Goal: Information Seeking & Learning: Learn about a topic

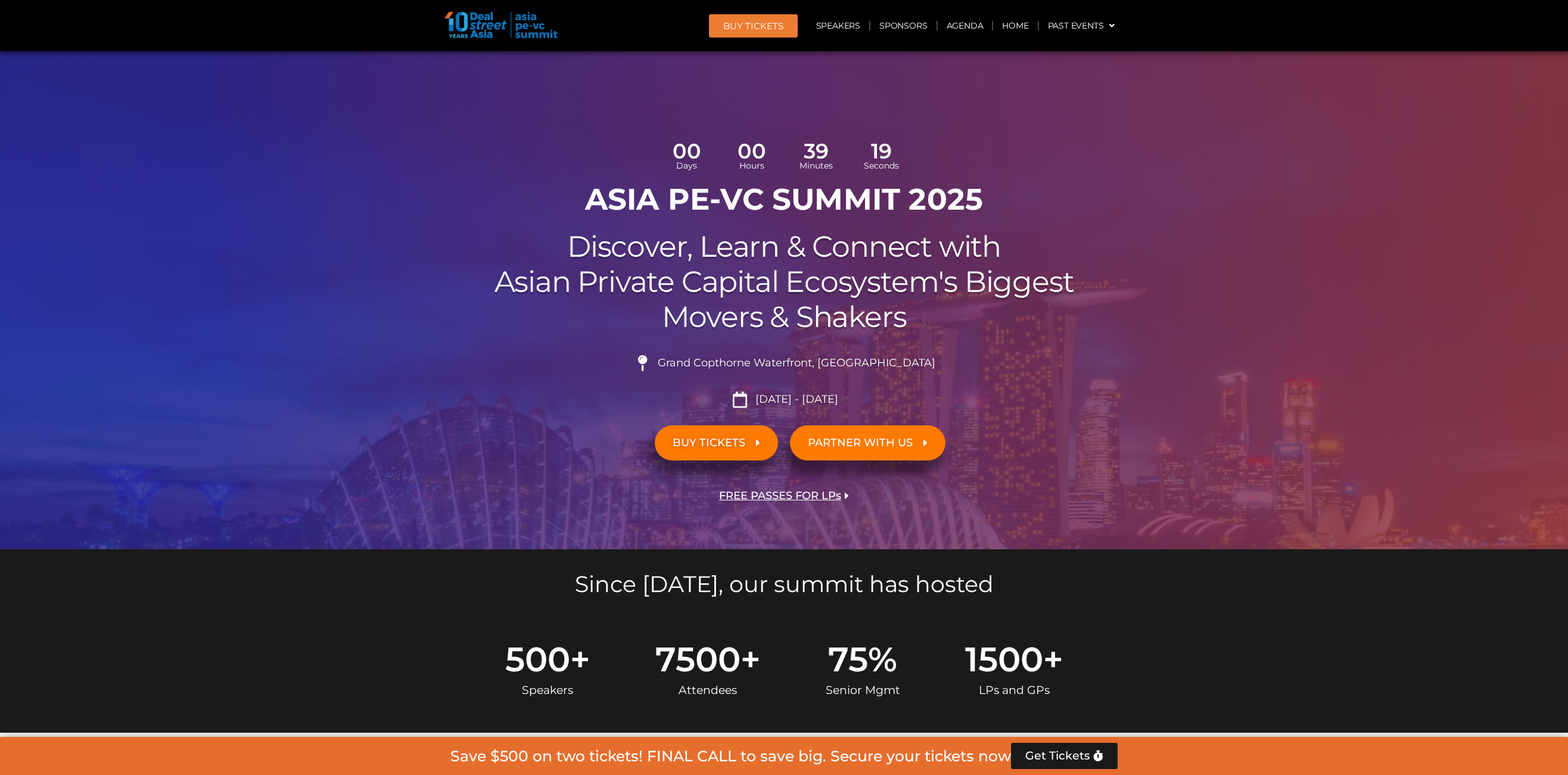
scroll to position [1561, 0]
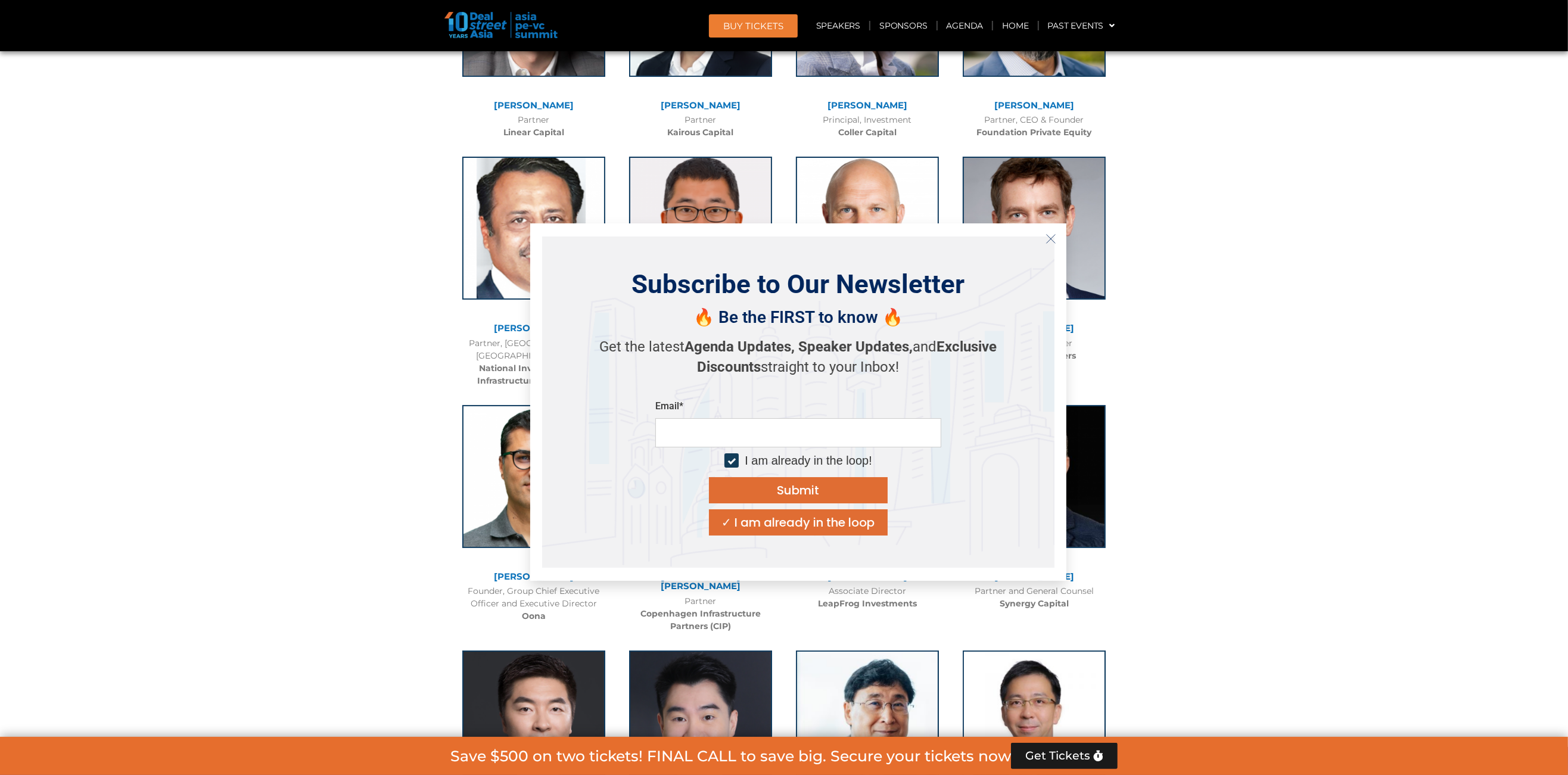
click at [1051, 238] on icon "Close" at bounding box center [1051, 238] width 10 height 10
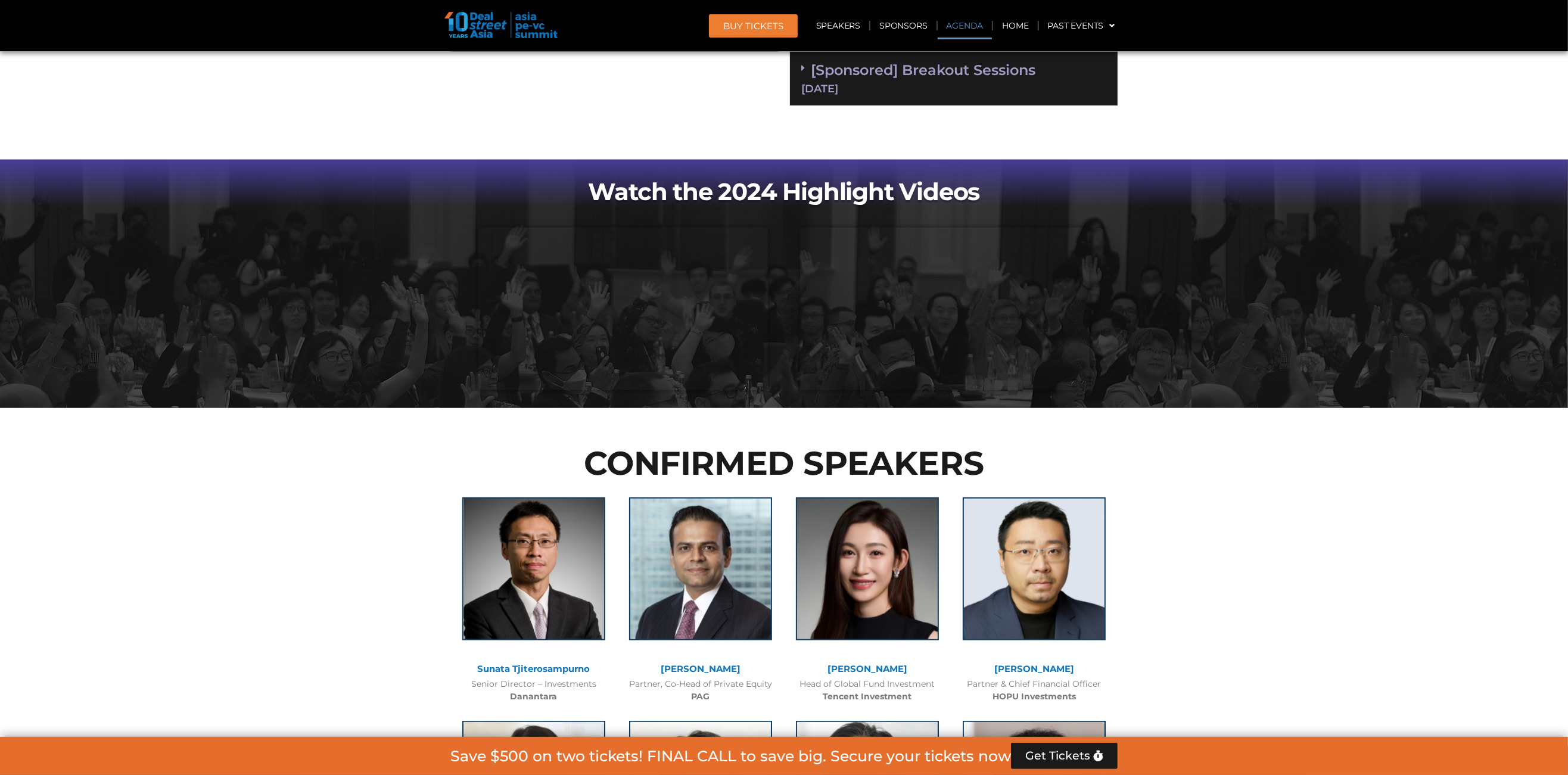
scroll to position [766, 0]
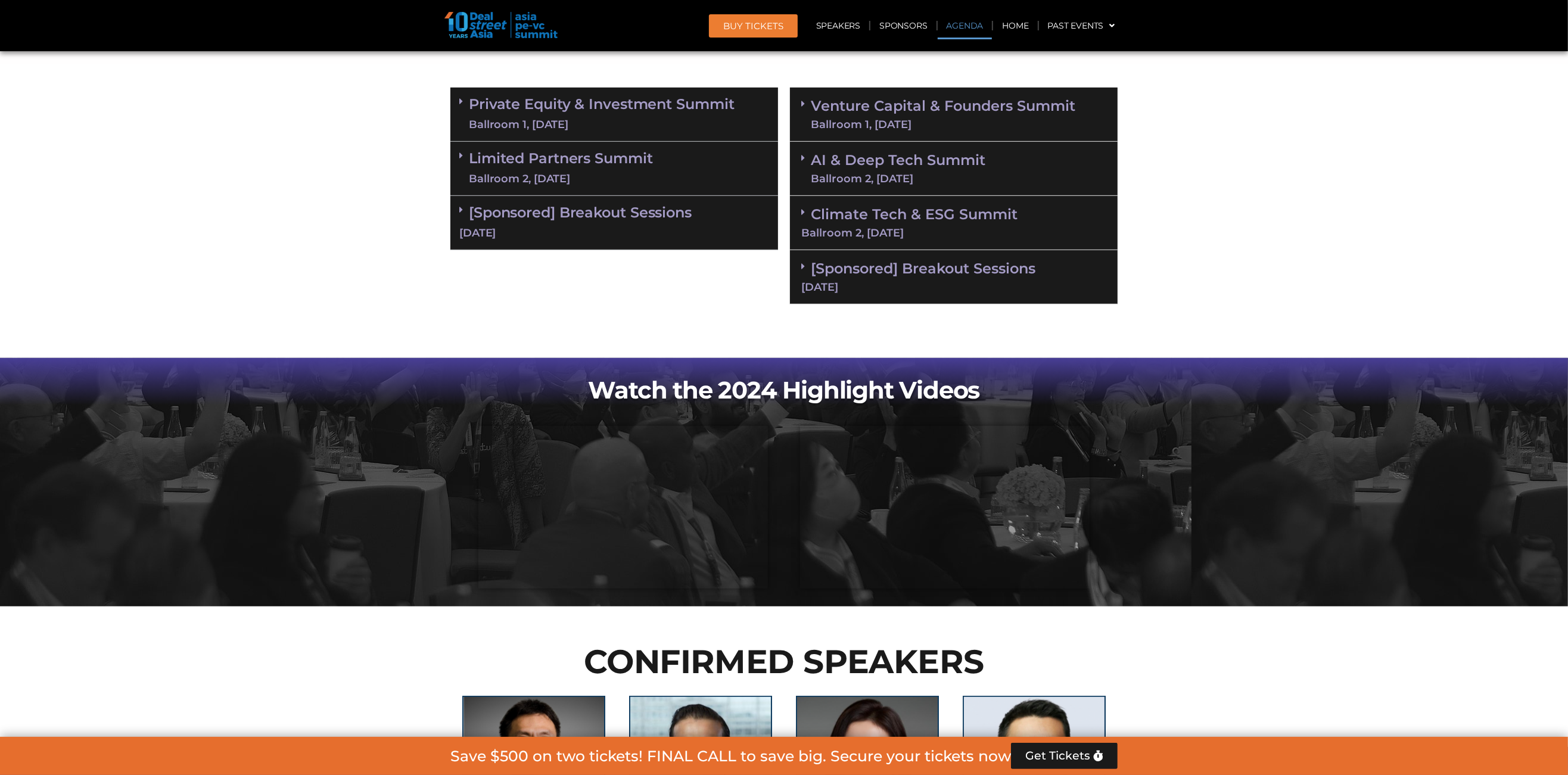
click at [1004, 230] on div "Ballroom 2, [DATE]" at bounding box center [954, 232] width 305 height 10
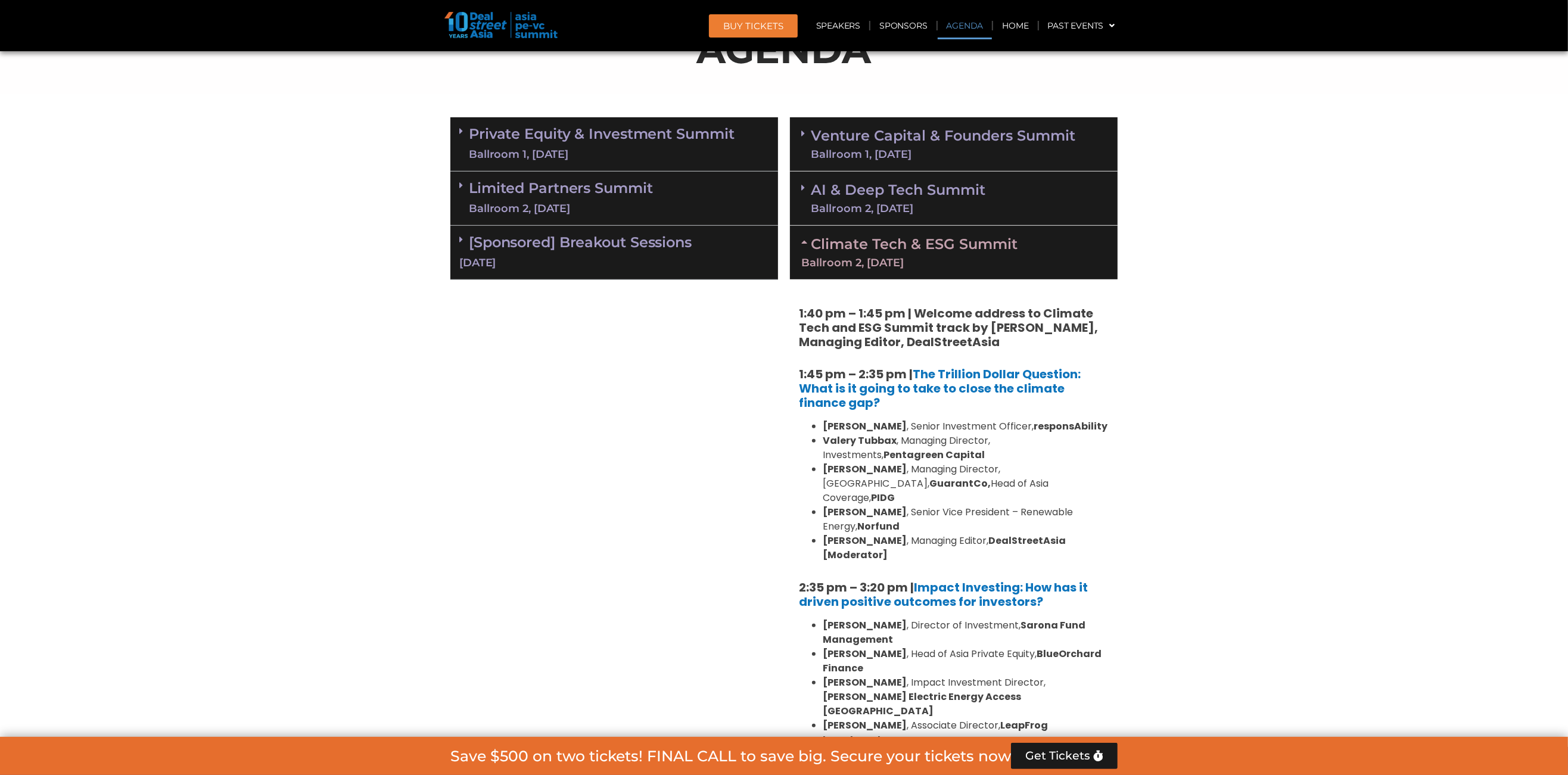
scroll to position [674, 0]
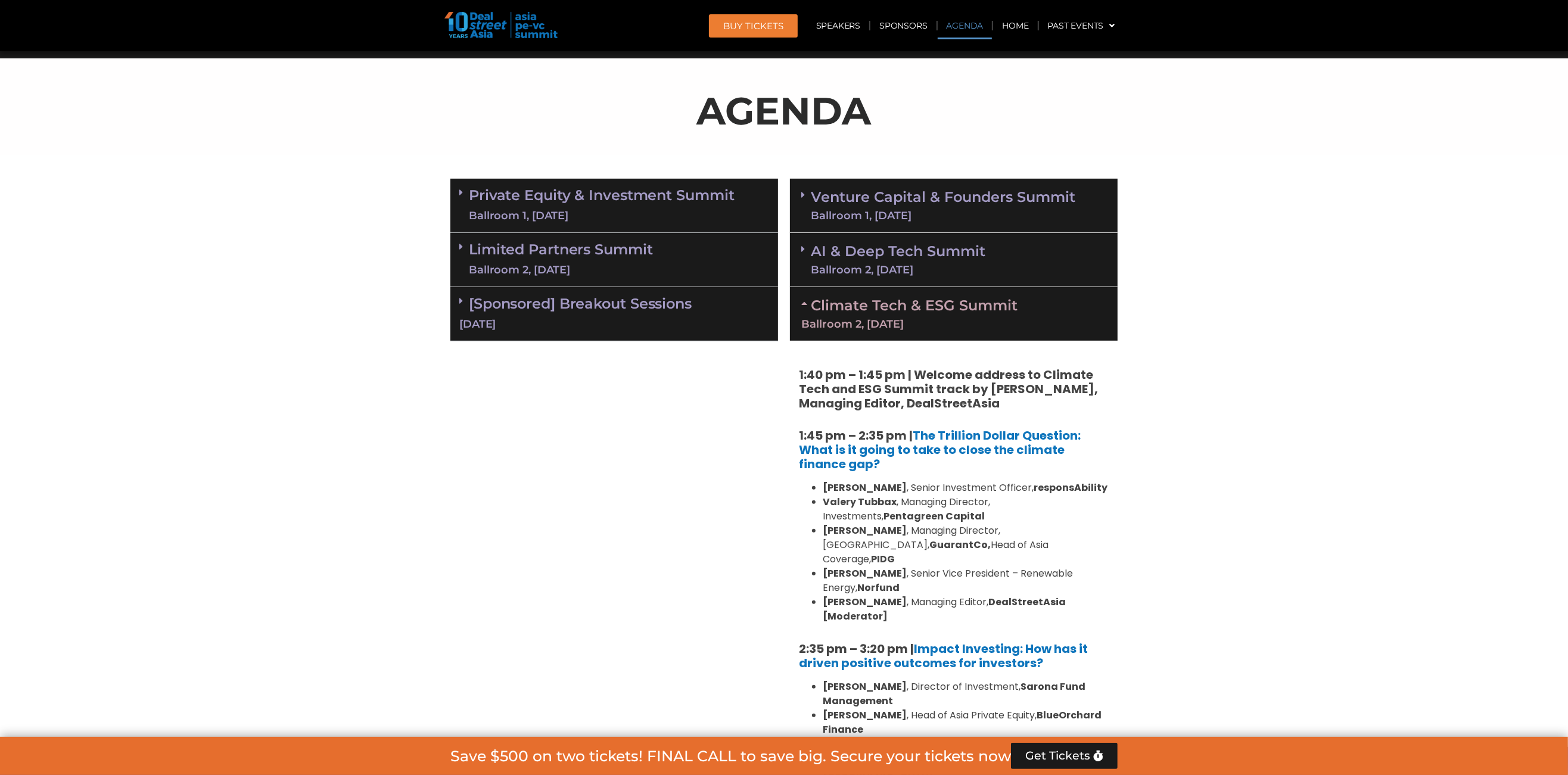
click at [1001, 322] on div "Ballroom 2, [DATE]" at bounding box center [954, 323] width 305 height 10
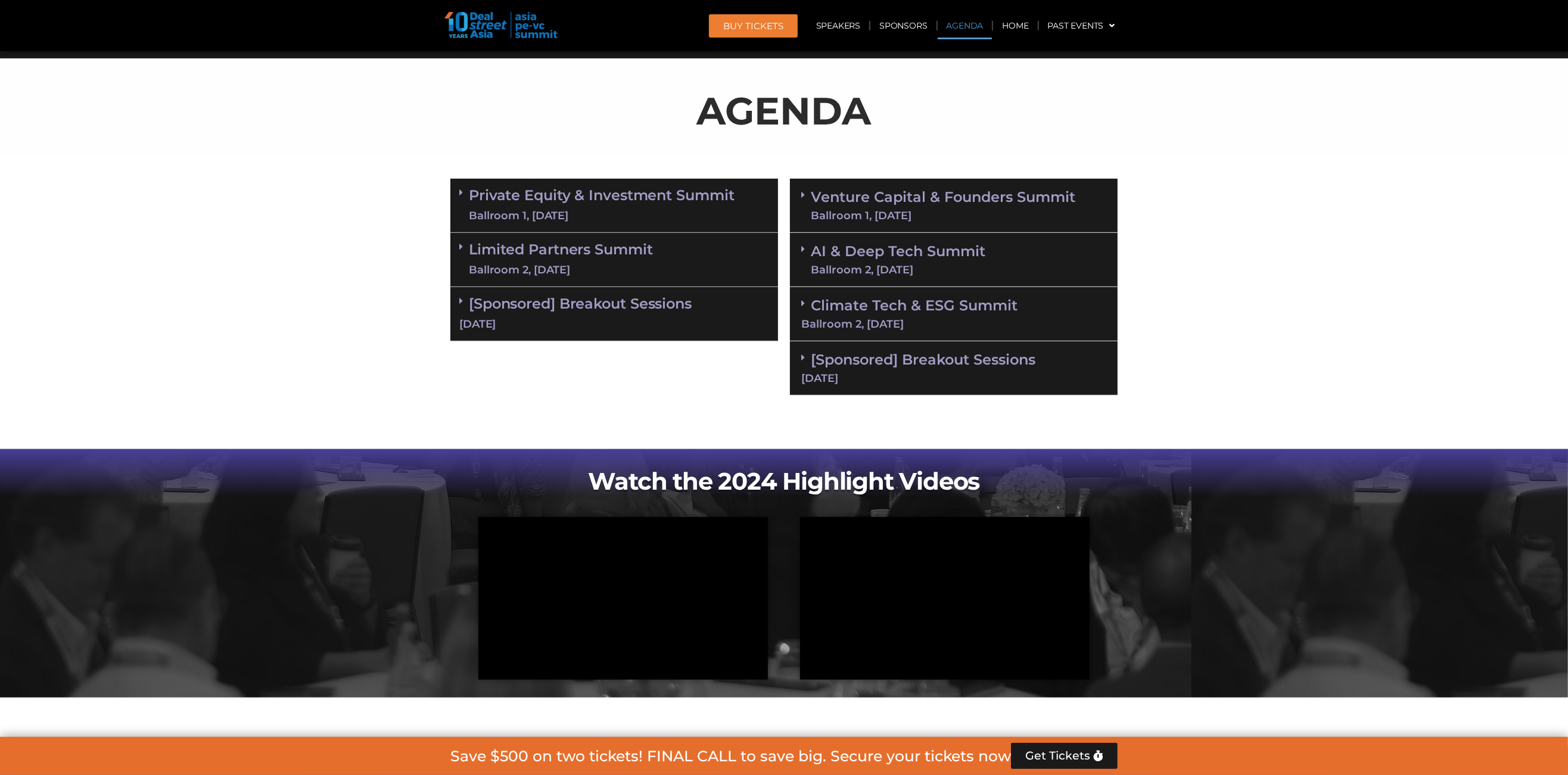
click at [748, 180] on div "Private Equity & Investment Summit Ballroom 1, 10 Sept" at bounding box center [614, 205] width 328 height 54
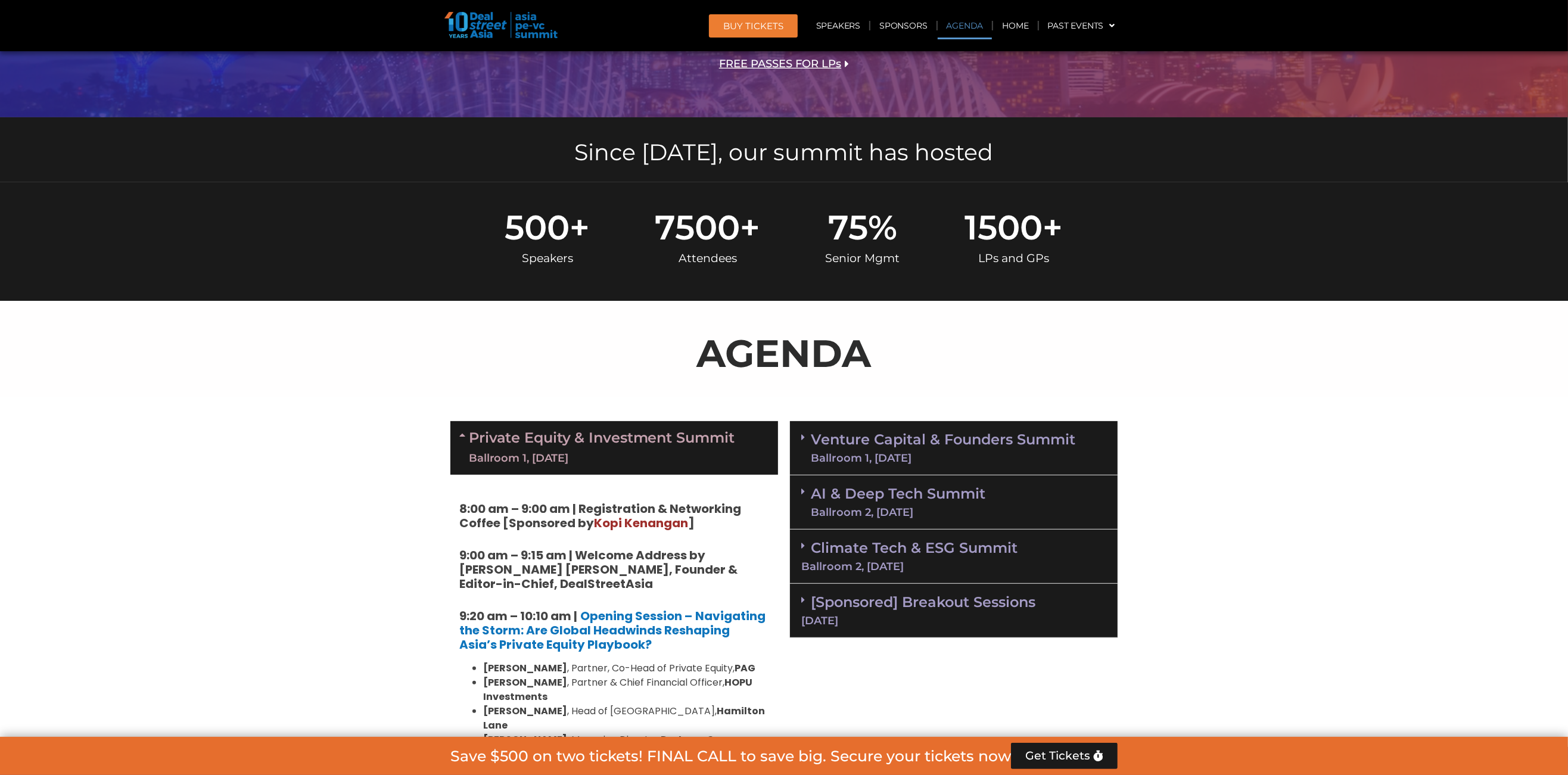
scroll to position [433, 0]
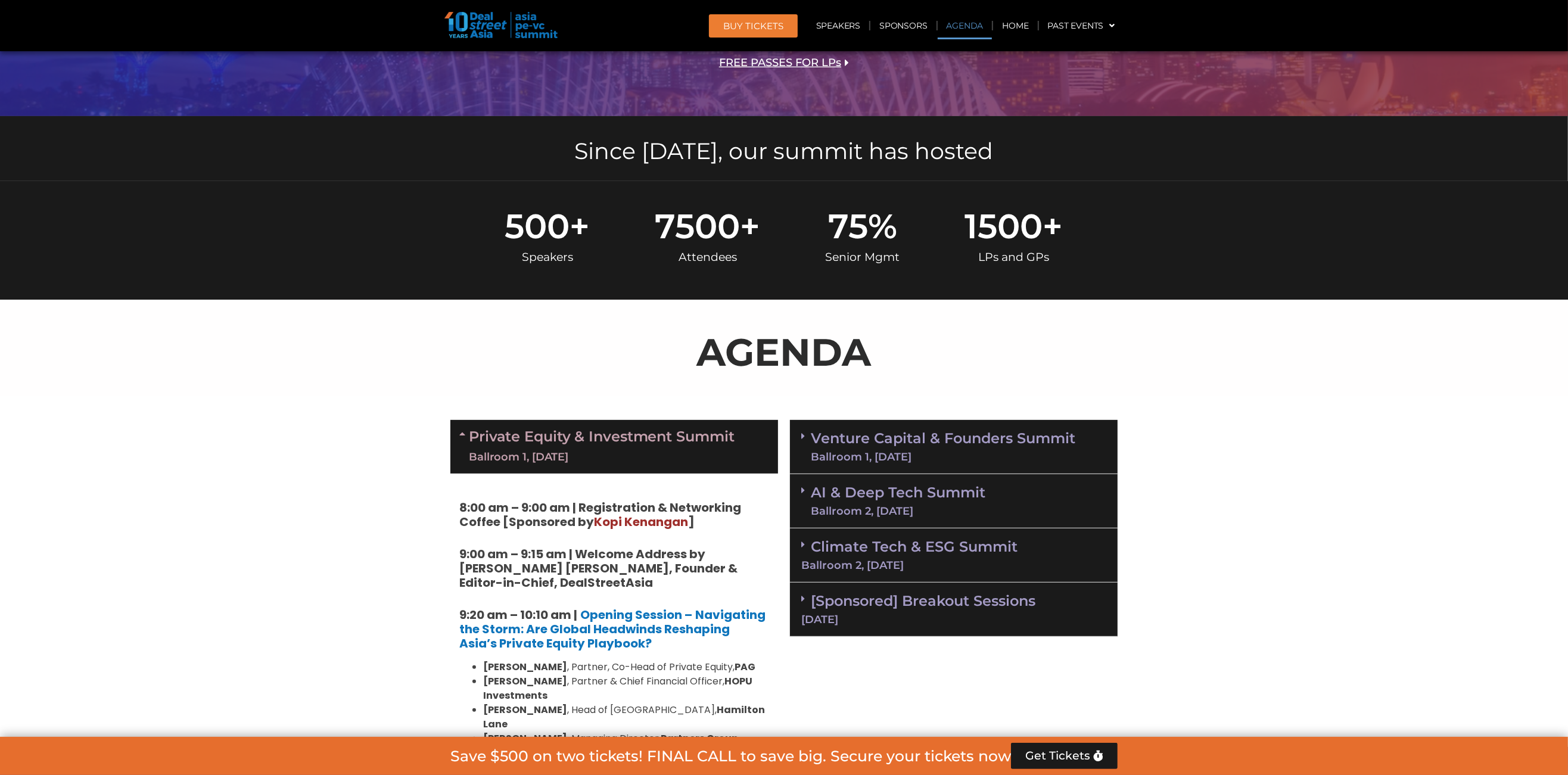
click at [719, 459] on div "Ballroom 1, [DATE]" at bounding box center [601, 458] width 266 height 15
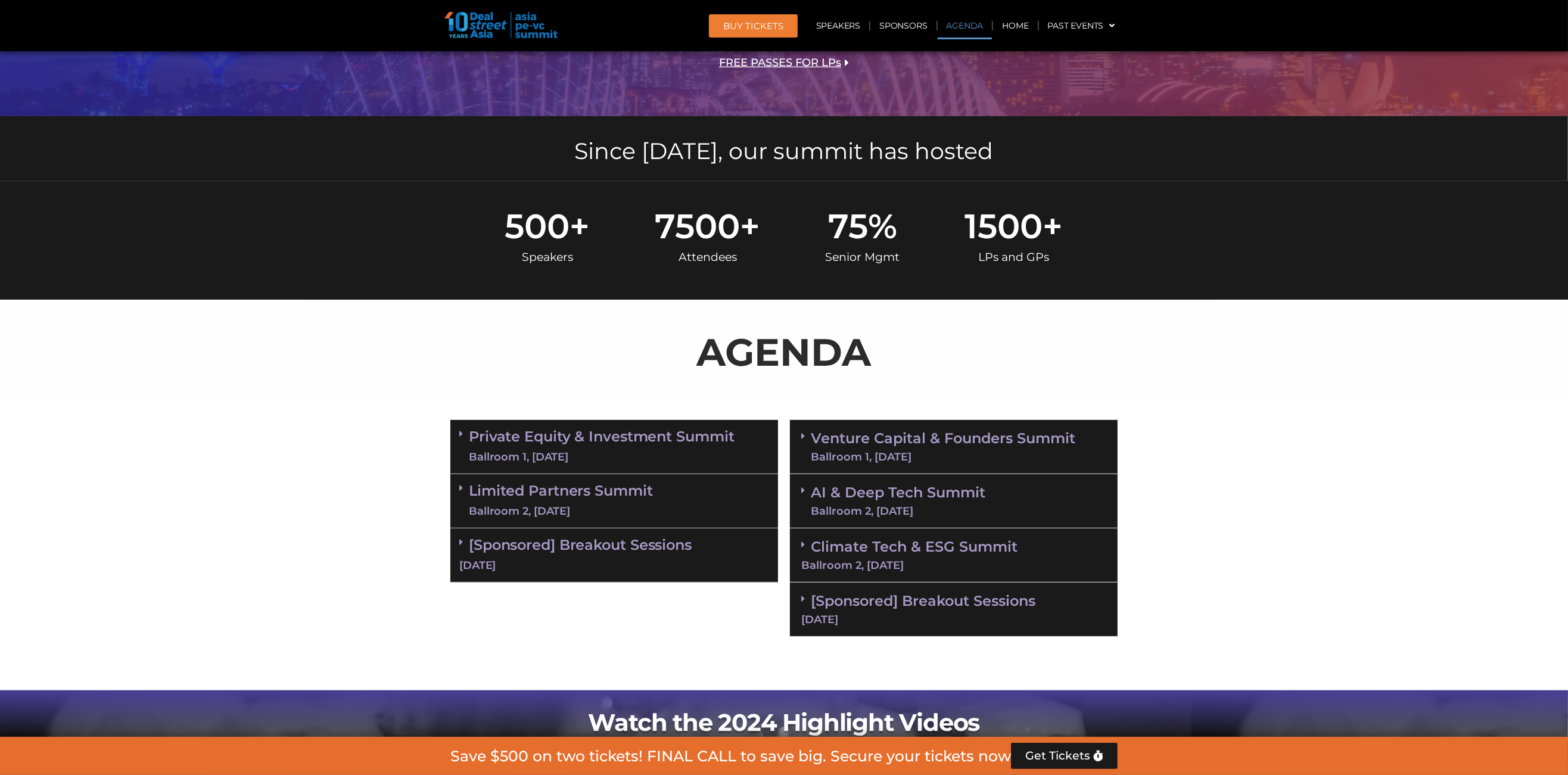
click at [670, 495] on div "Limited Partners Summit Ballroom 2, 10 Sept" at bounding box center [614, 501] width 328 height 54
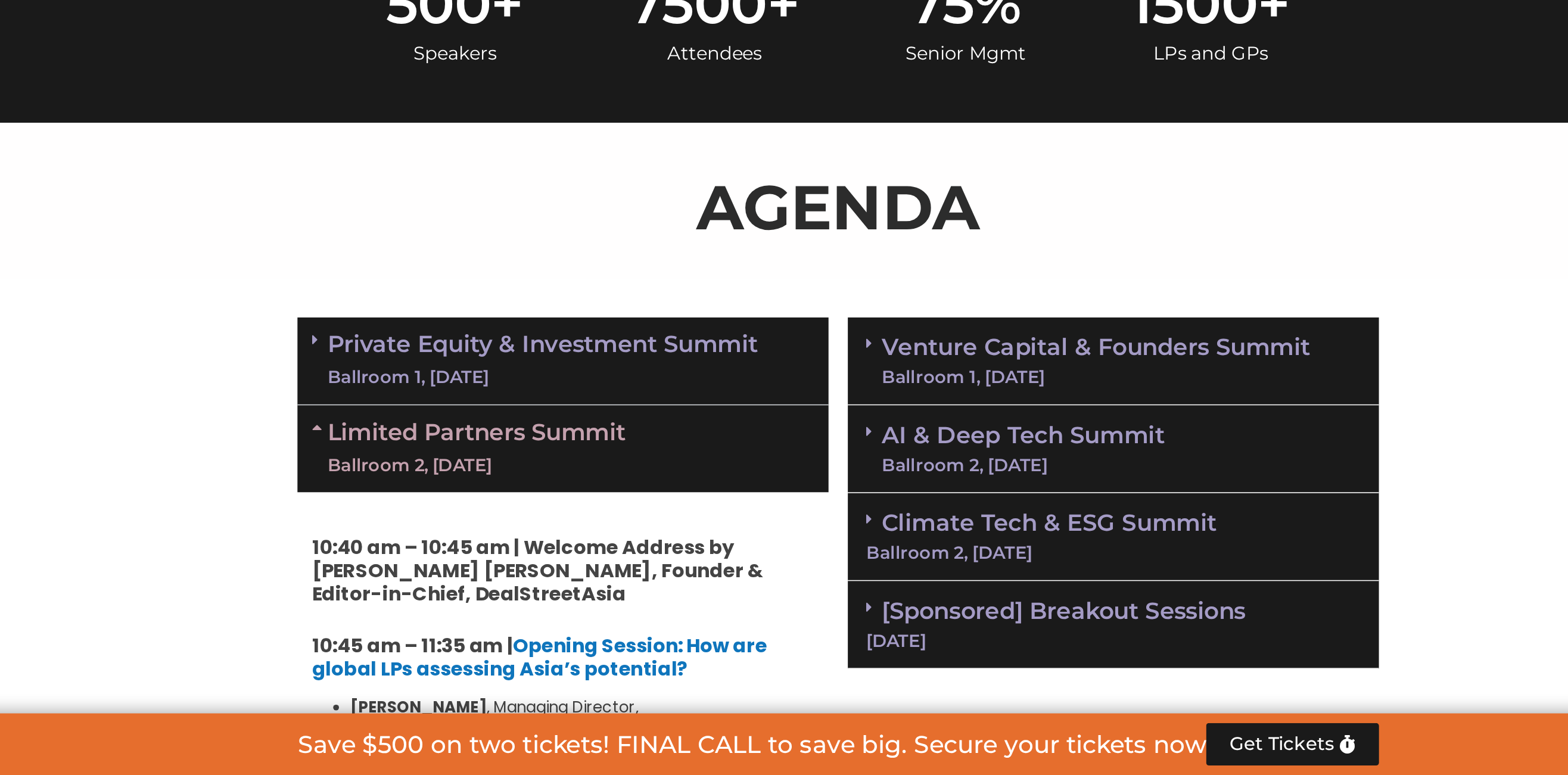
scroll to position [360, 0]
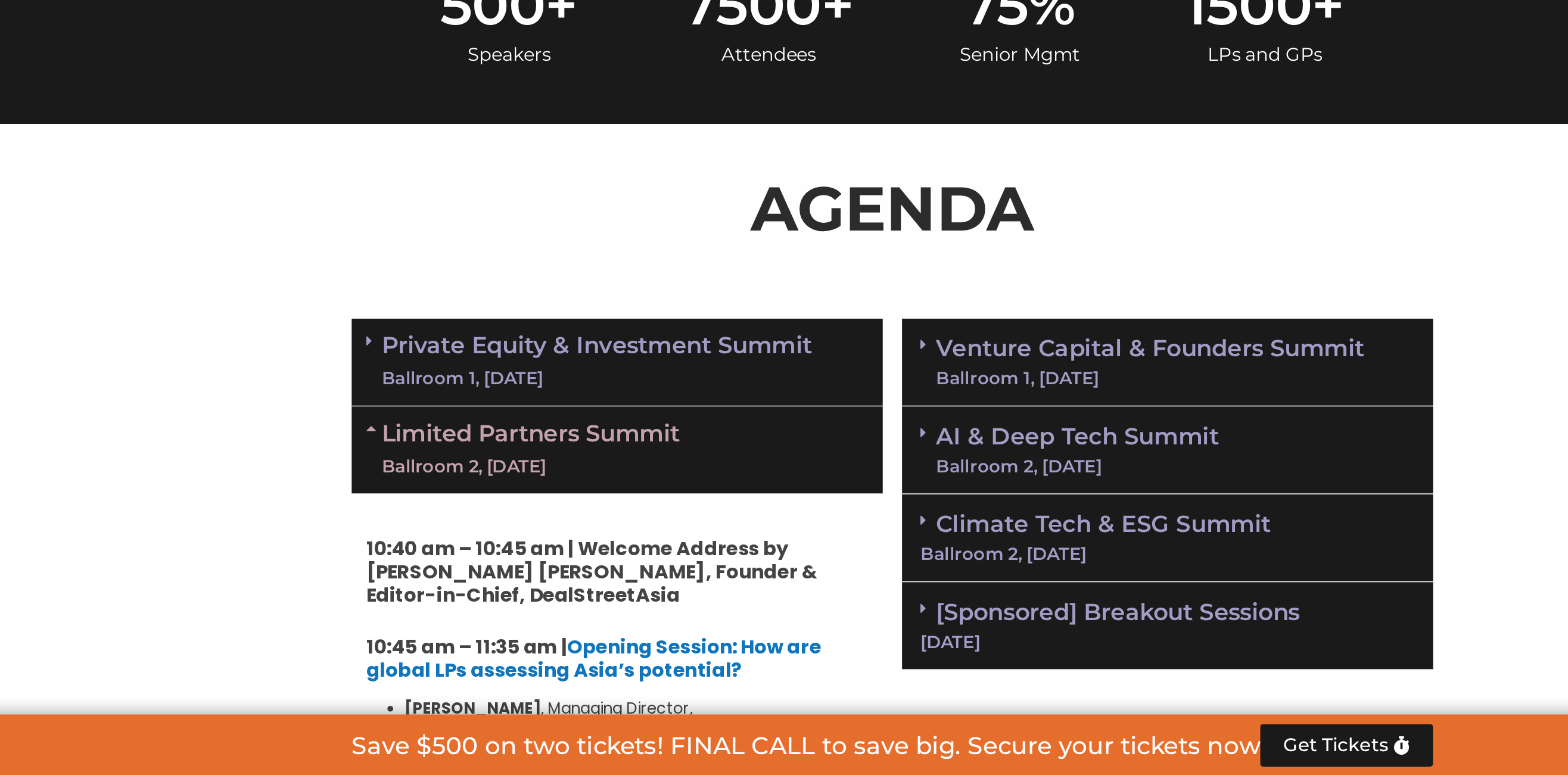
click at [476, 585] on div "Ballroom 2, [DATE]" at bounding box center [560, 585] width 184 height 15
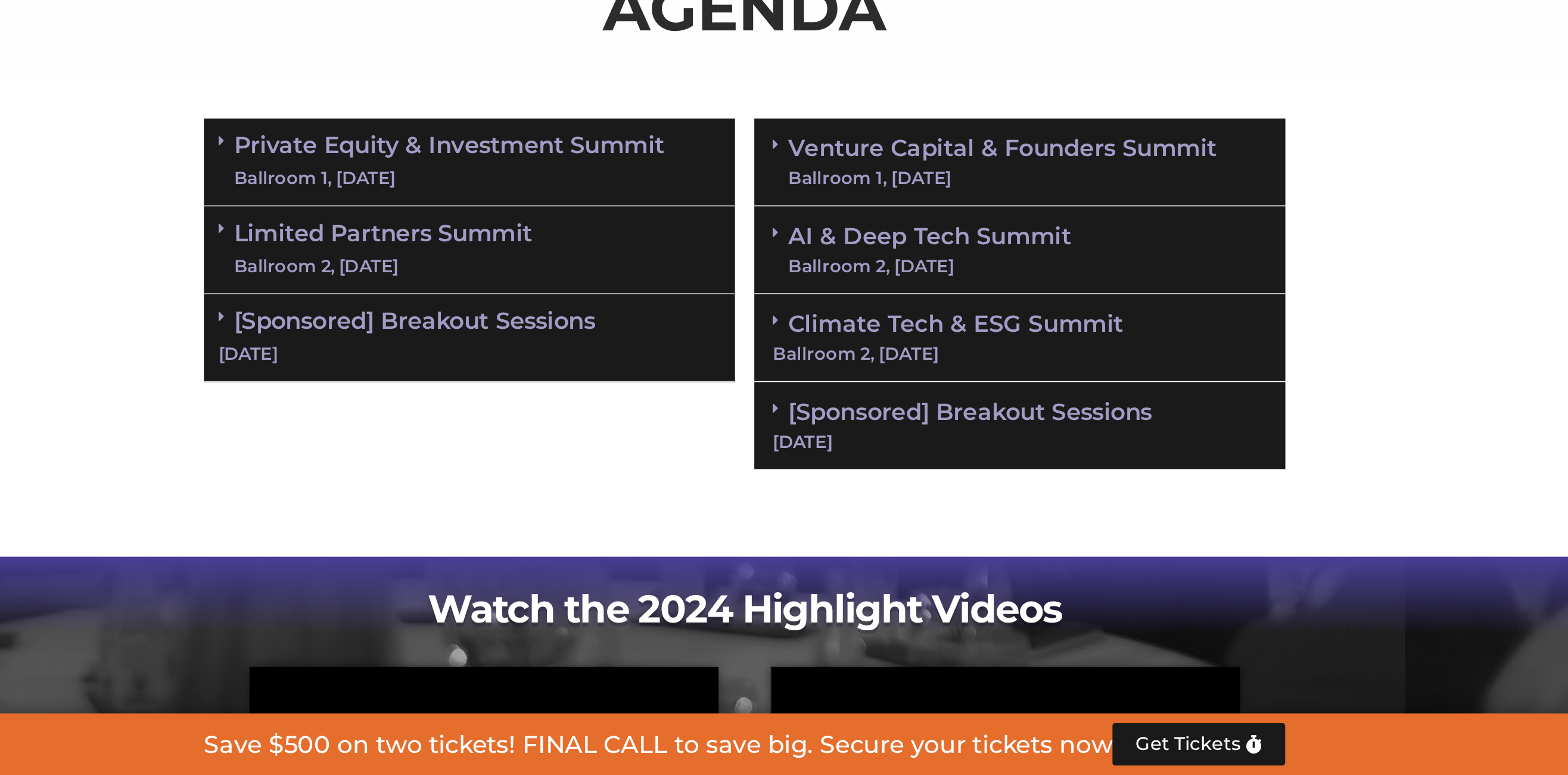
scroll to position [484, 0]
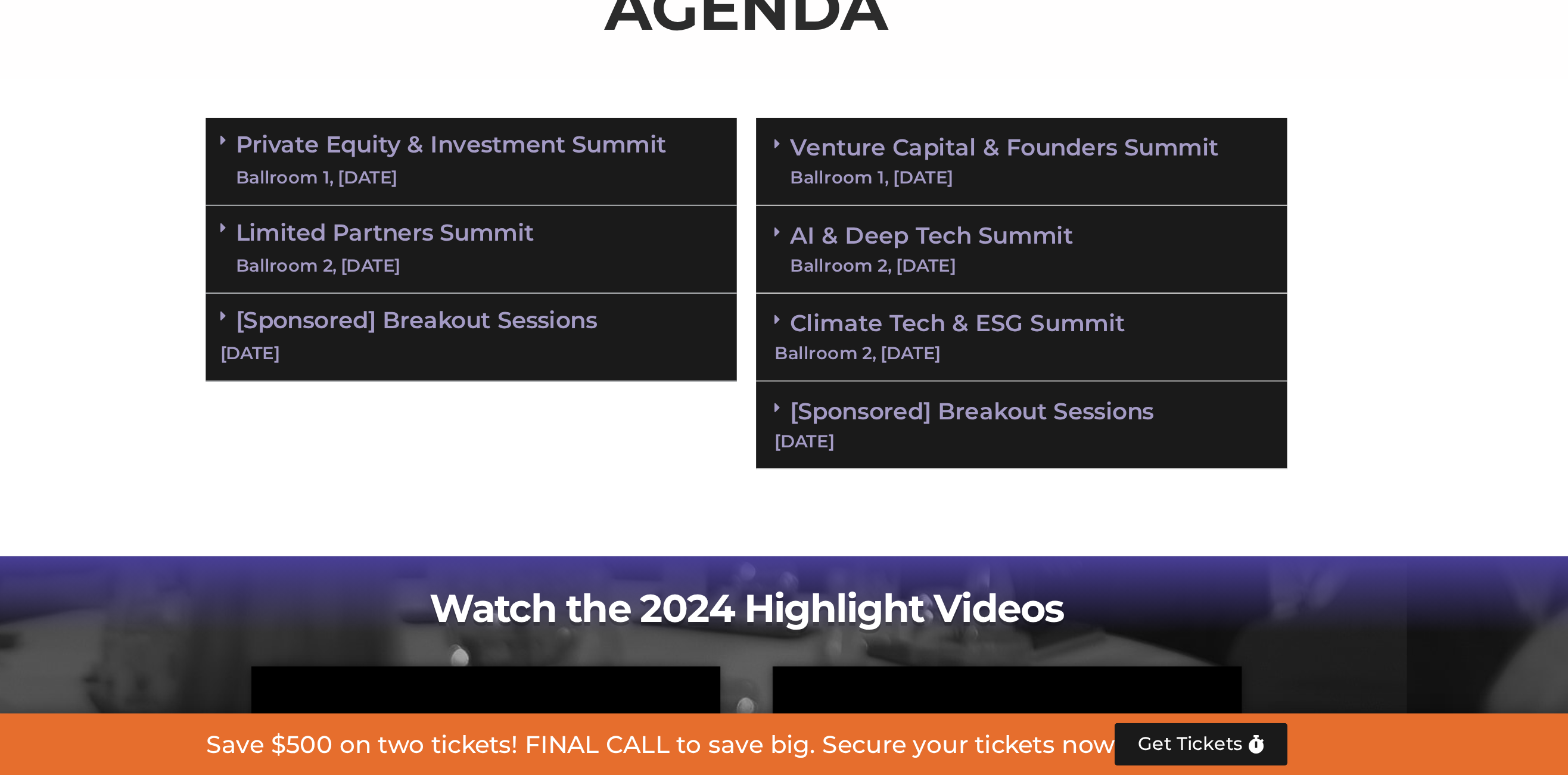
click at [487, 462] on div "Ballroom 2, [DATE]" at bounding box center [560, 461] width 184 height 15
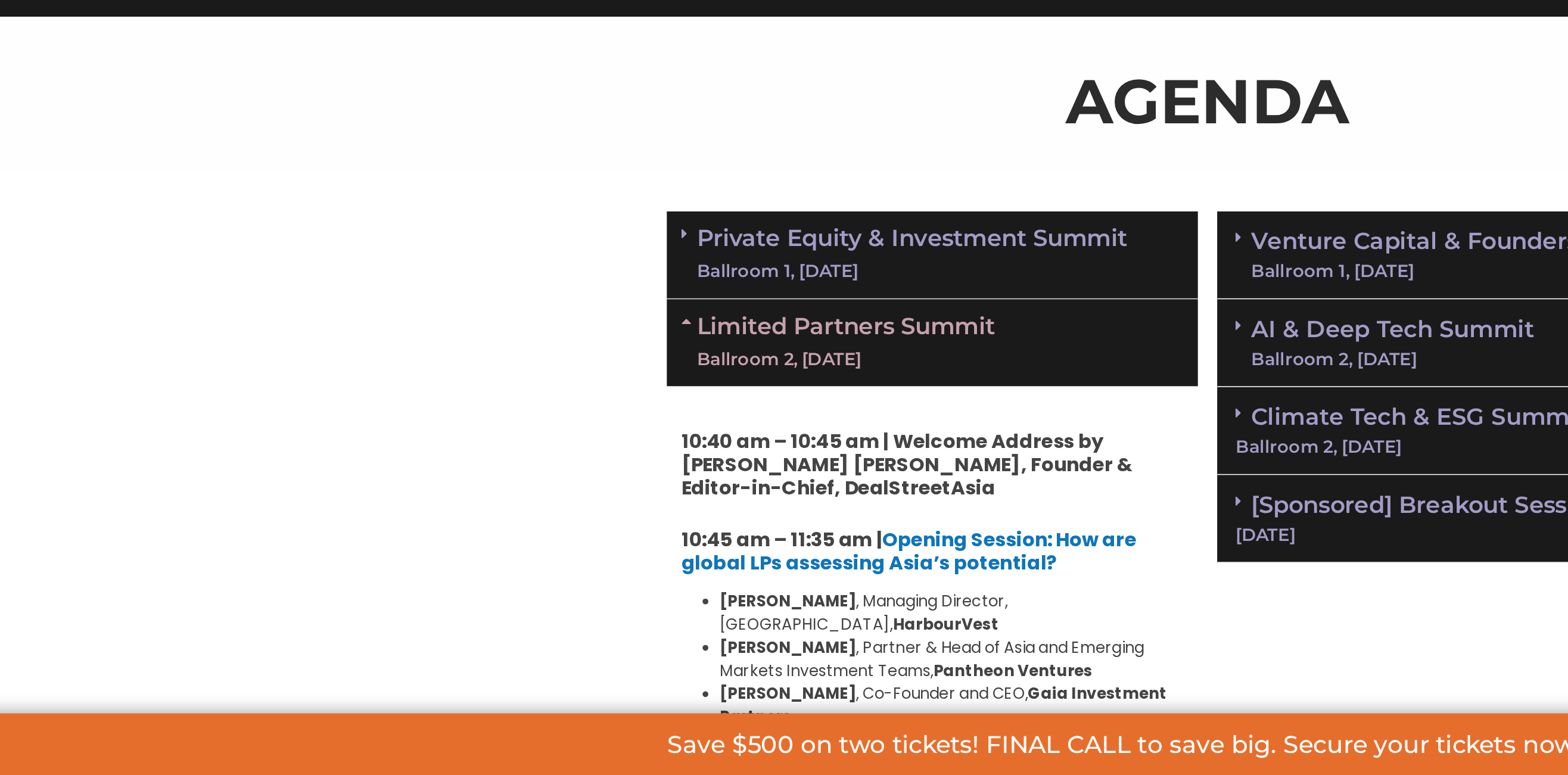
scroll to position [427, 0]
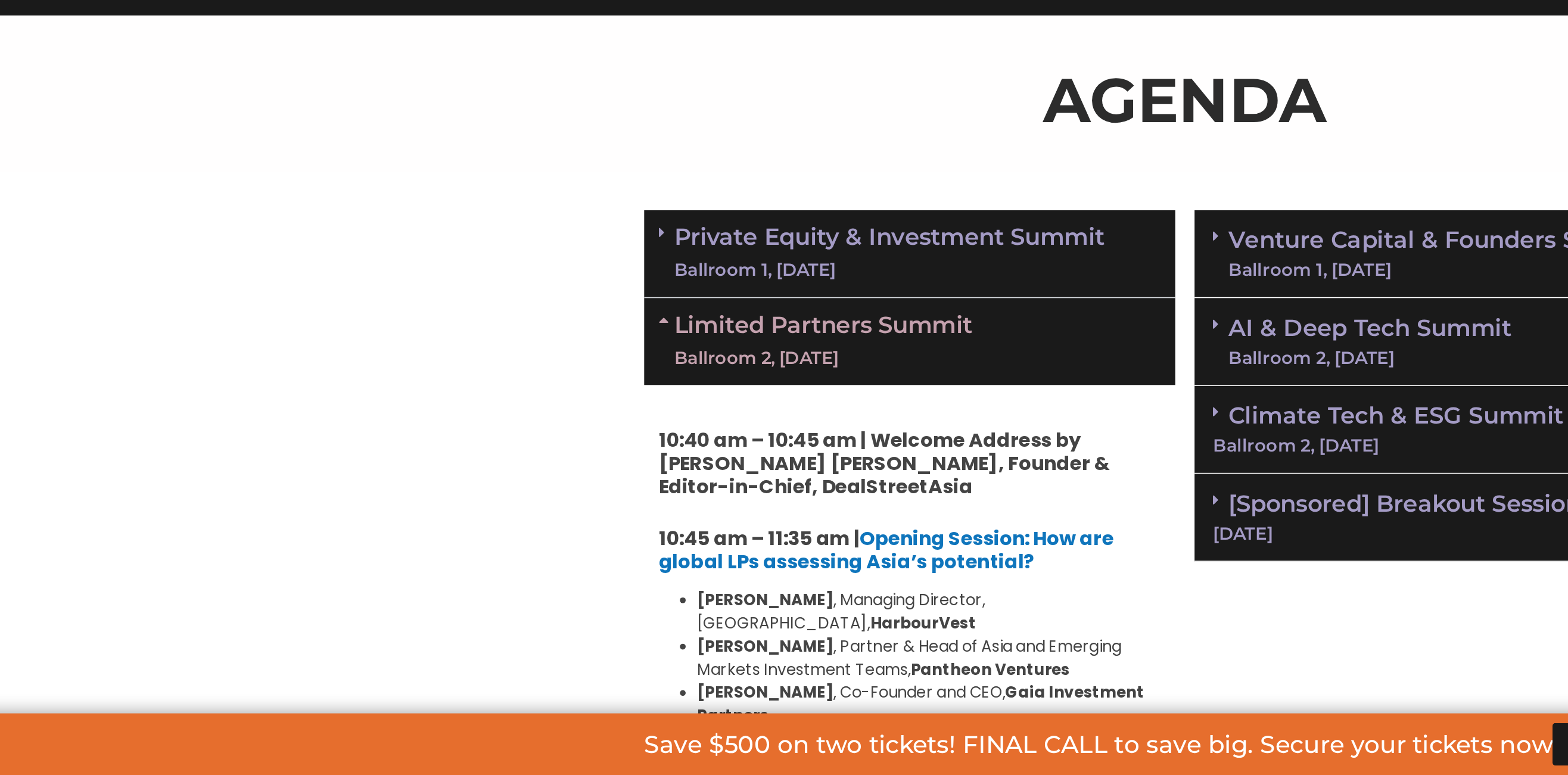
click at [737, 516] on div "Limited Partners Summit Ballroom 2, 10 Sept" at bounding box center [614, 507] width 328 height 53
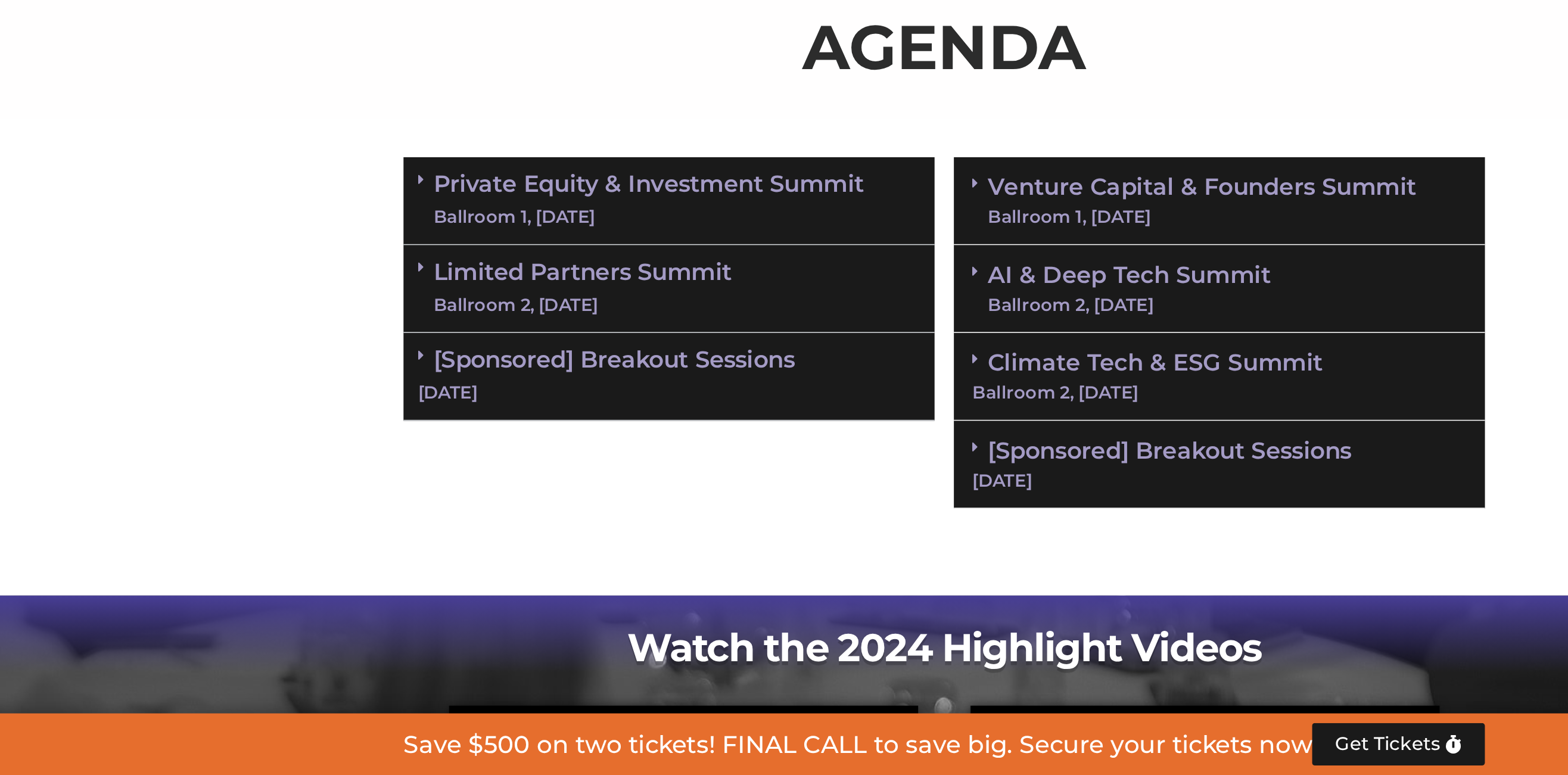
scroll to position [470, 0]
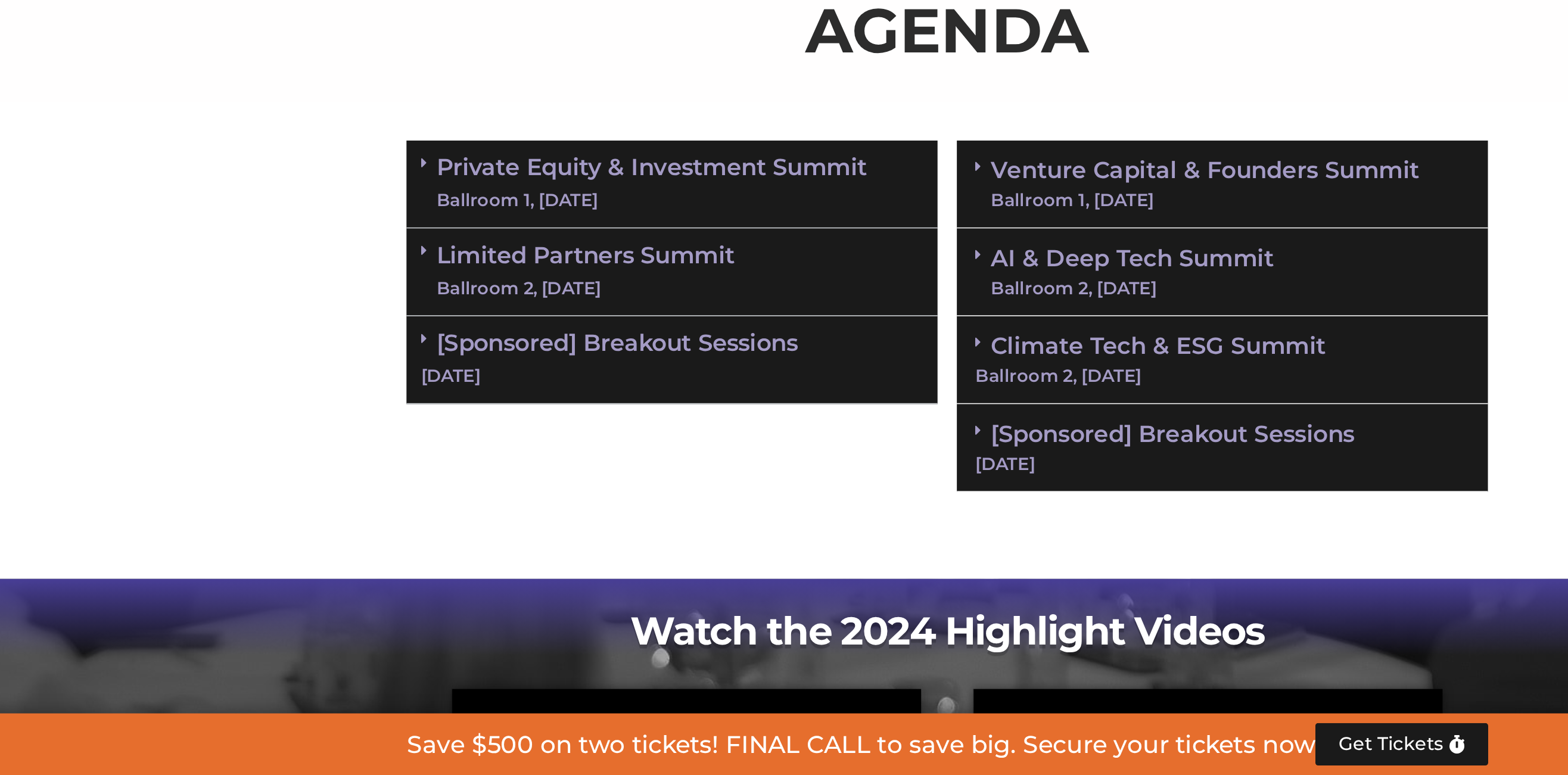
click at [471, 472] on div "Ballroom 2, [DATE]" at bounding box center [560, 475] width 184 height 15
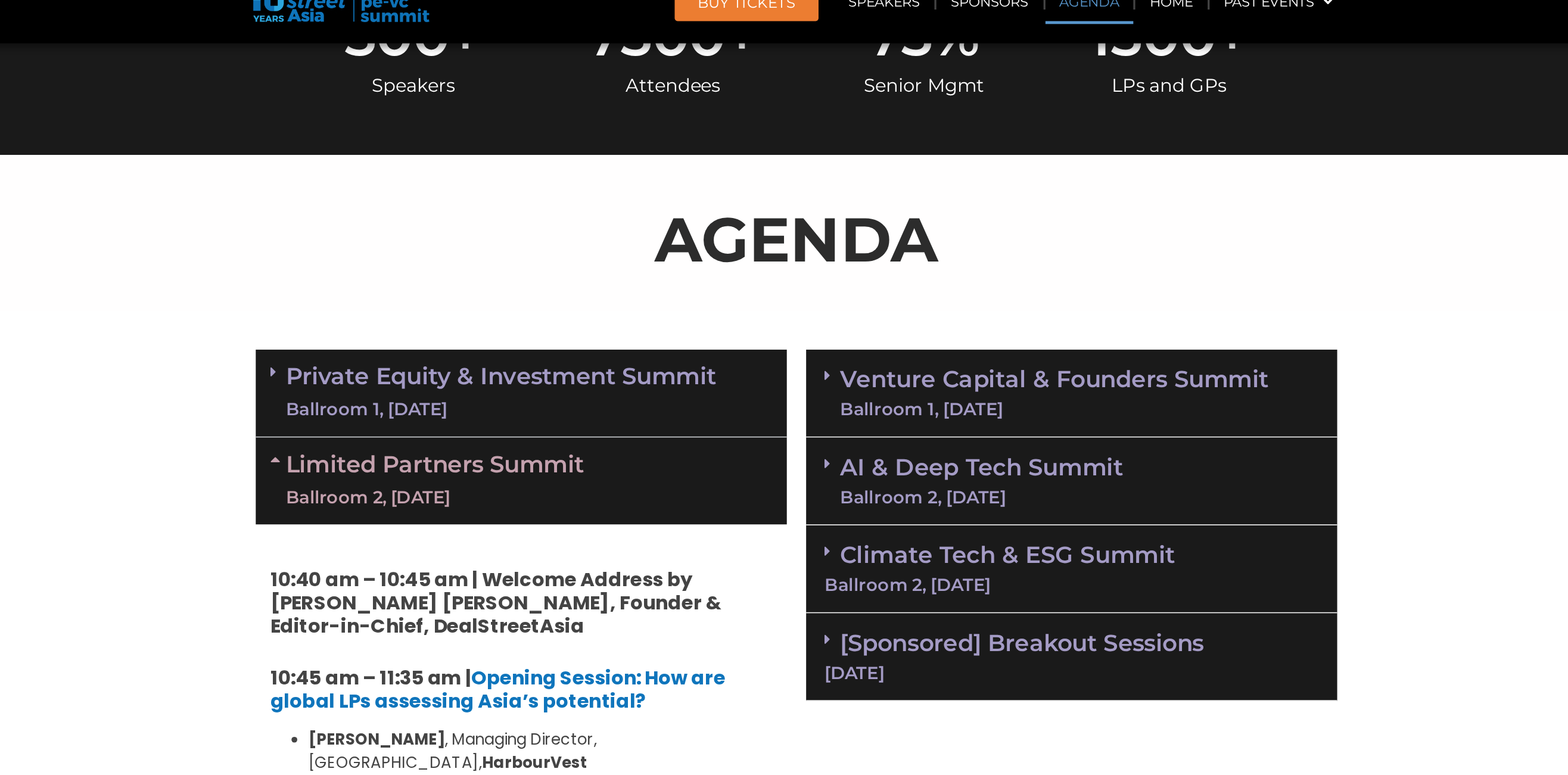
scroll to position [613, 0]
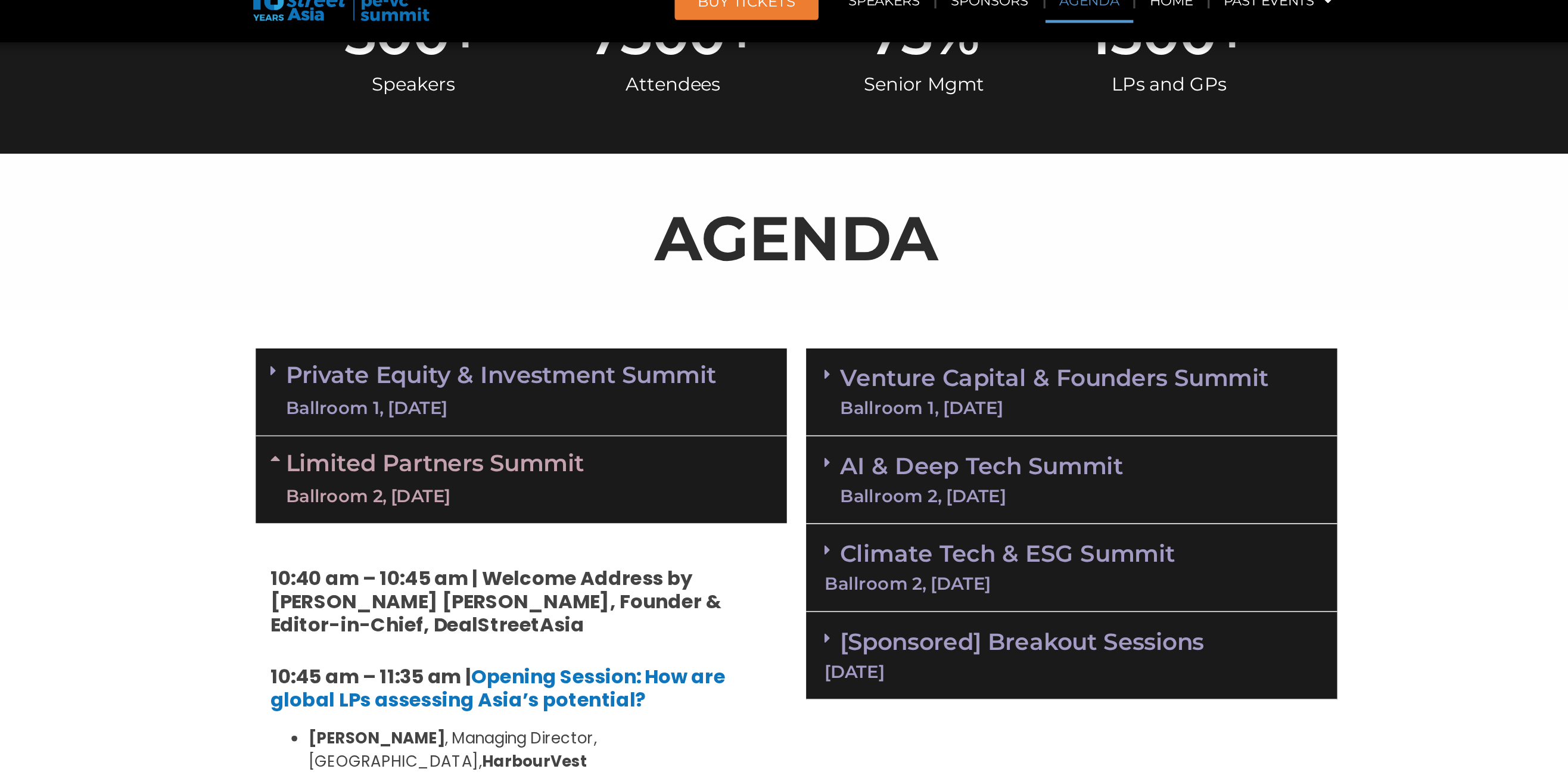
click at [471, 329] on div "Ballroom 2, [DATE]" at bounding box center [560, 331] width 184 height 15
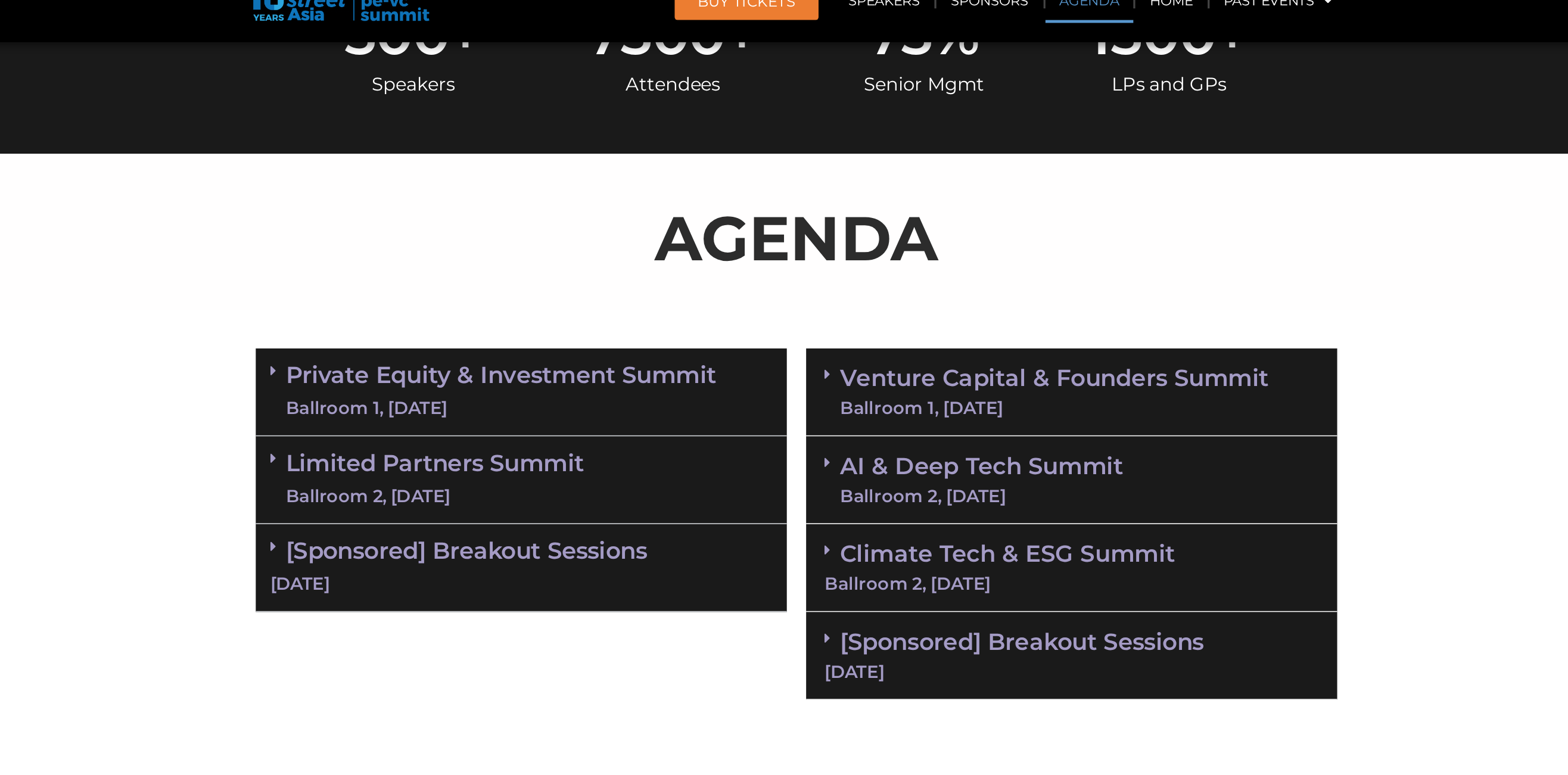
click at [471, 324] on div "Ballroom 2, [DATE]" at bounding box center [560, 331] width 184 height 15
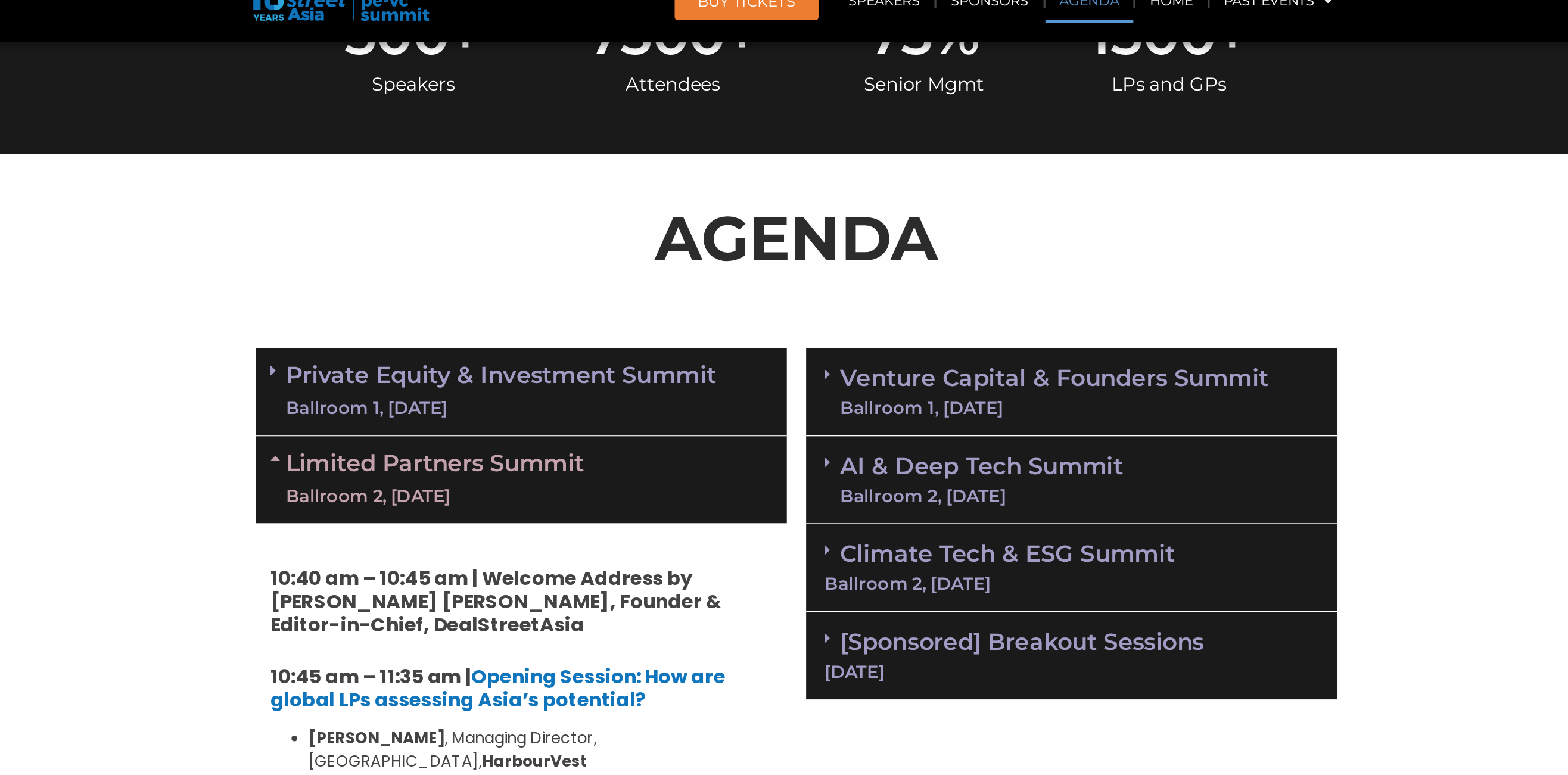
click at [470, 325] on div "Ballroom 2, [DATE]" at bounding box center [560, 331] width 184 height 15
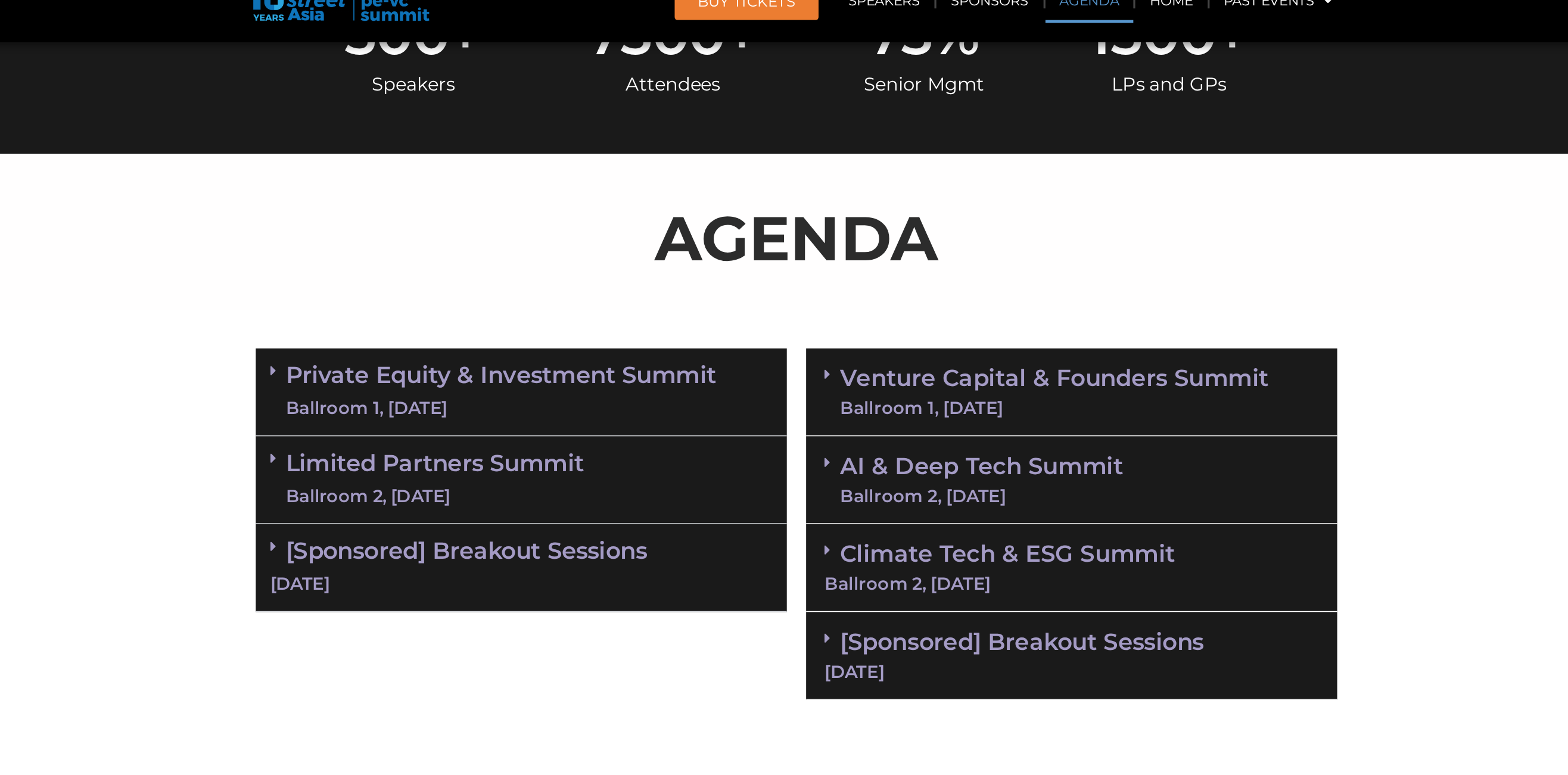
click at [719, 254] on link "Private Equity & Investment Summit Ballroom 1, 10 Sept" at bounding box center [601, 267] width 266 height 35
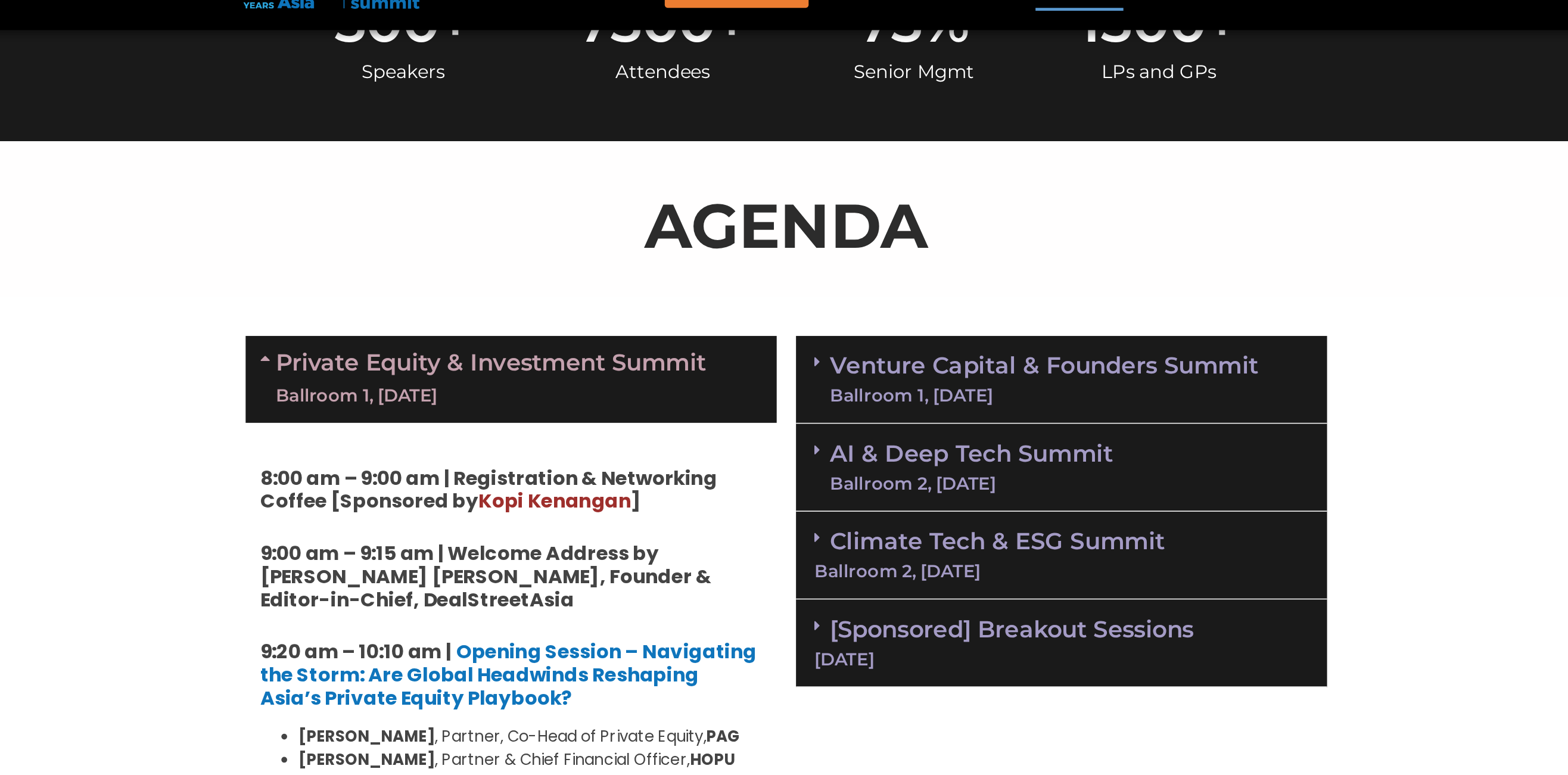
click at [718, 279] on div "Ballroom 1, [DATE]" at bounding box center [601, 277] width 266 height 15
